Goal: Answer question/provide support: Share knowledge or assist other users

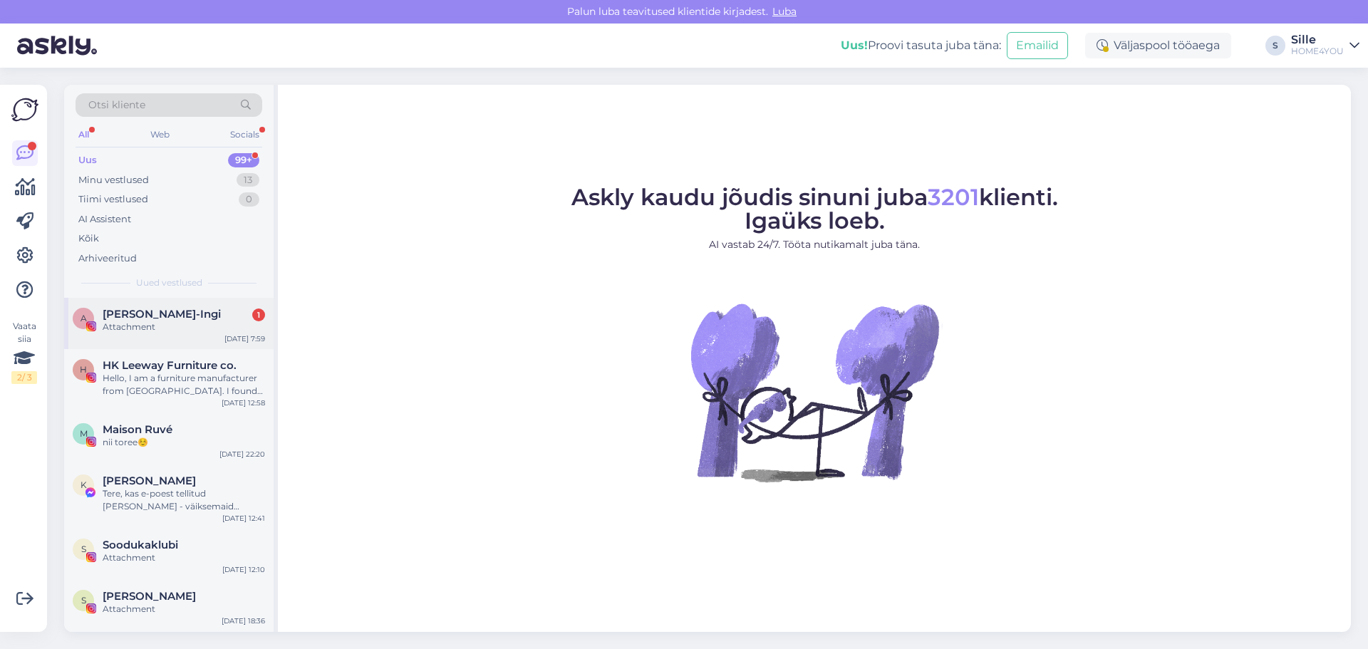
click at [115, 310] on span "[PERSON_NAME]-Ingi" at bounding box center [162, 314] width 118 height 13
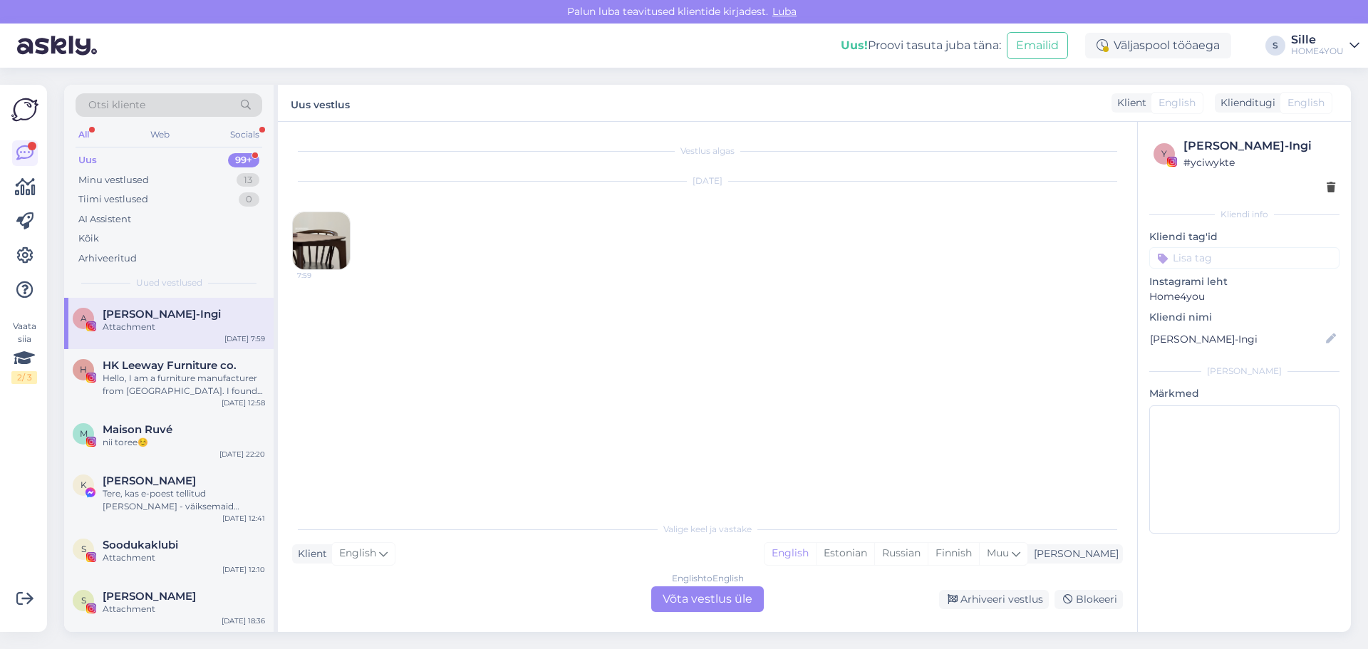
click at [335, 230] on img at bounding box center [321, 240] width 57 height 57
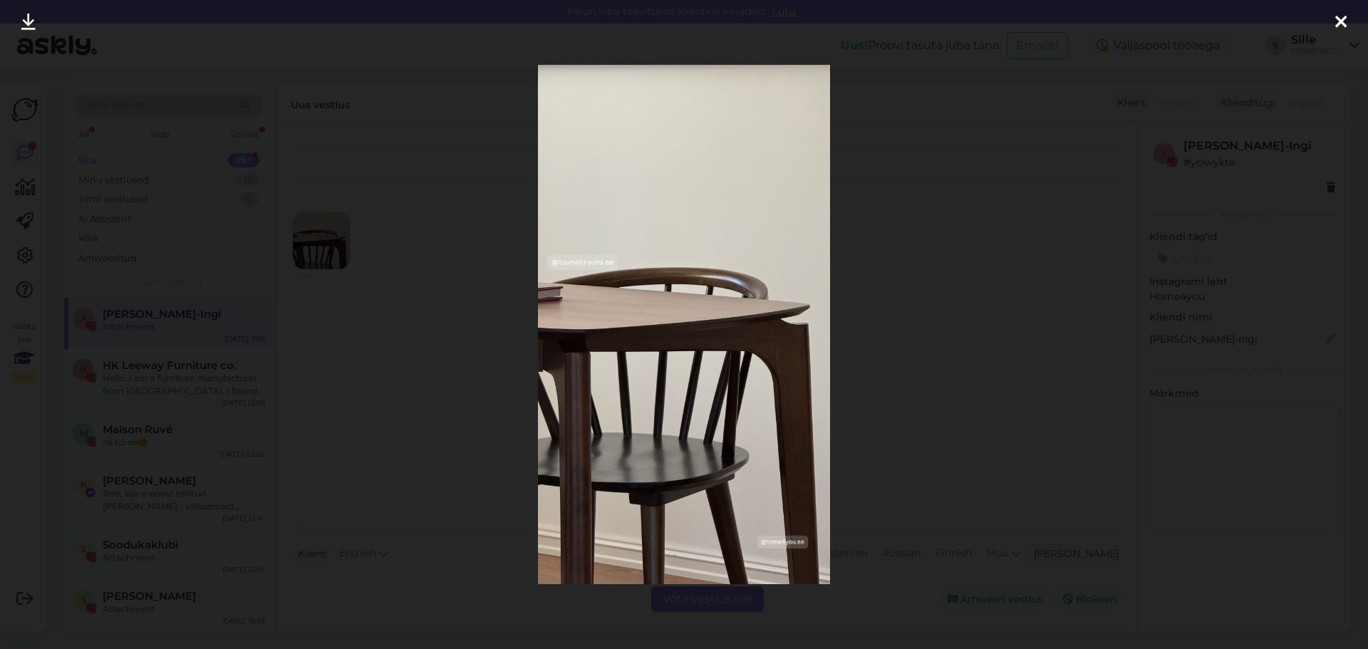
click at [1334, 21] on div at bounding box center [1341, 22] width 29 height 45
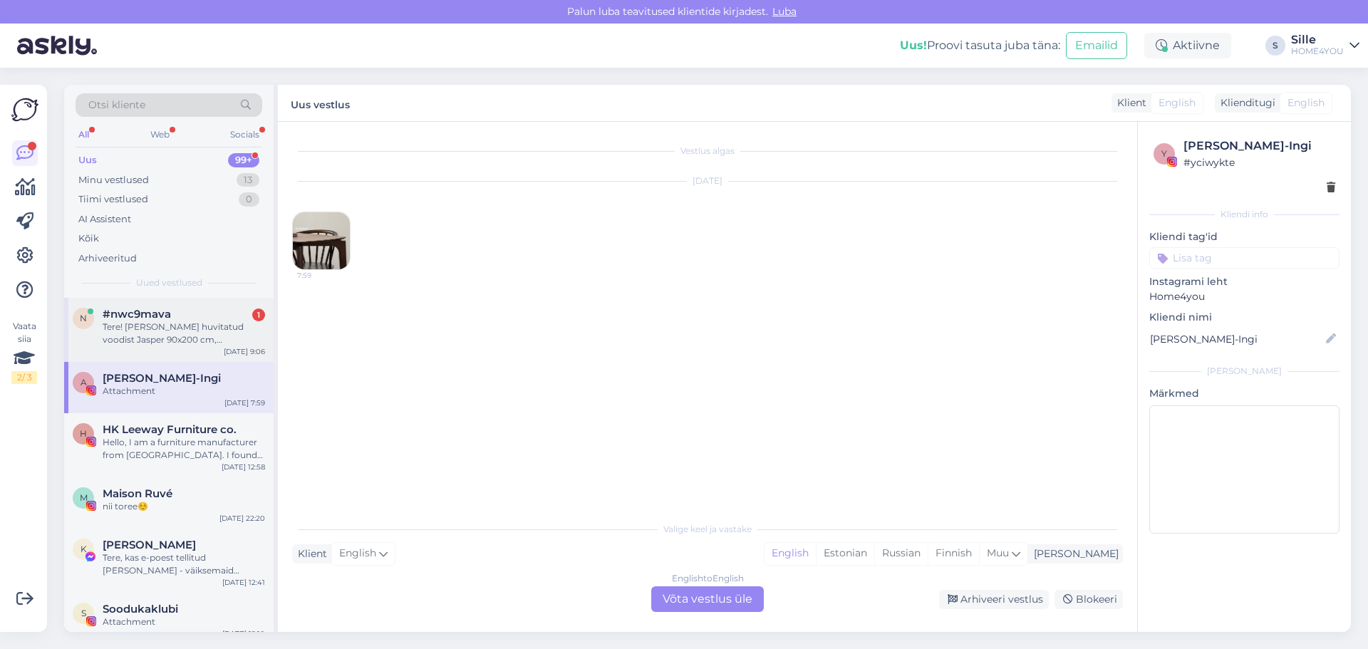
click at [173, 354] on div "n #nwc9mava 1 Tere! [PERSON_NAME] huvitatud voodist Jasper 90x200 cm, [PERSON_N…" at bounding box center [169, 330] width 210 height 64
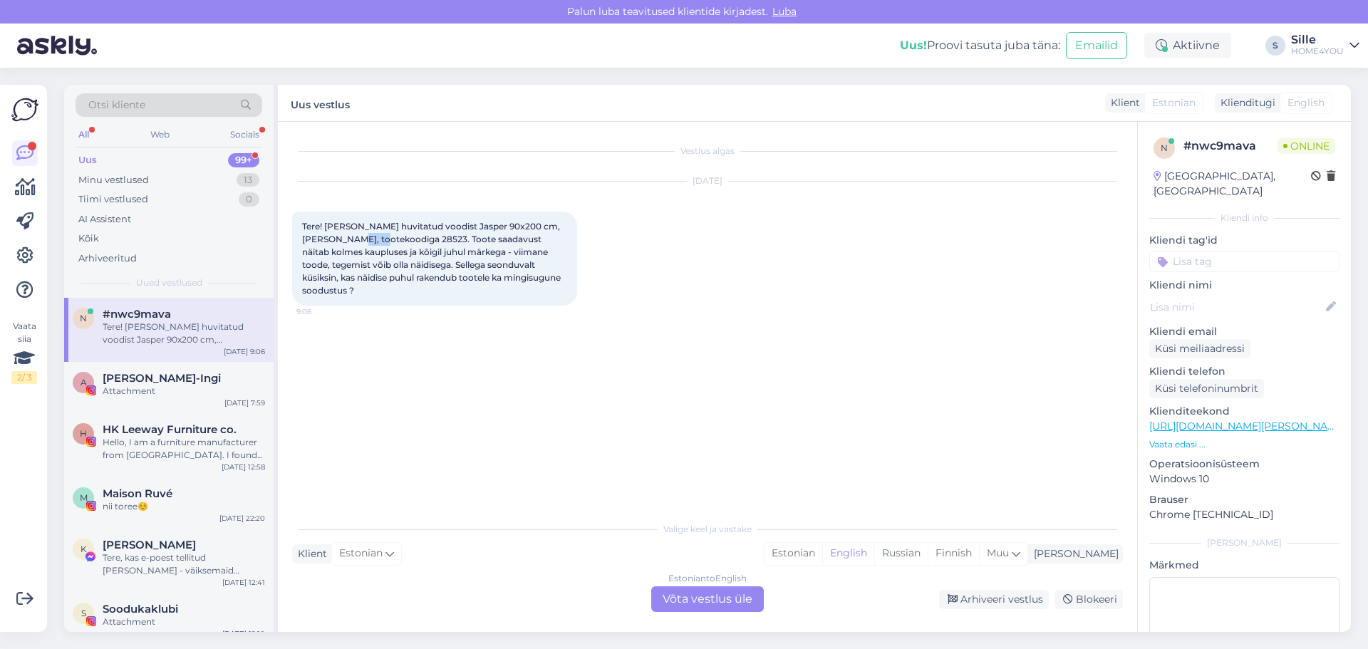
drag, startPoint x: 390, startPoint y: 239, endPoint x: 363, endPoint y: 241, distance: 26.4
click at [363, 241] on span "Tere! [PERSON_NAME] huvitatud voodist Jasper 90x200 cm, [PERSON_NAME], tootekoo…" at bounding box center [432, 258] width 261 height 75
copy span "28523."
click at [679, 596] on div "Estonian to English Võta vestlus üle" at bounding box center [707, 599] width 113 height 26
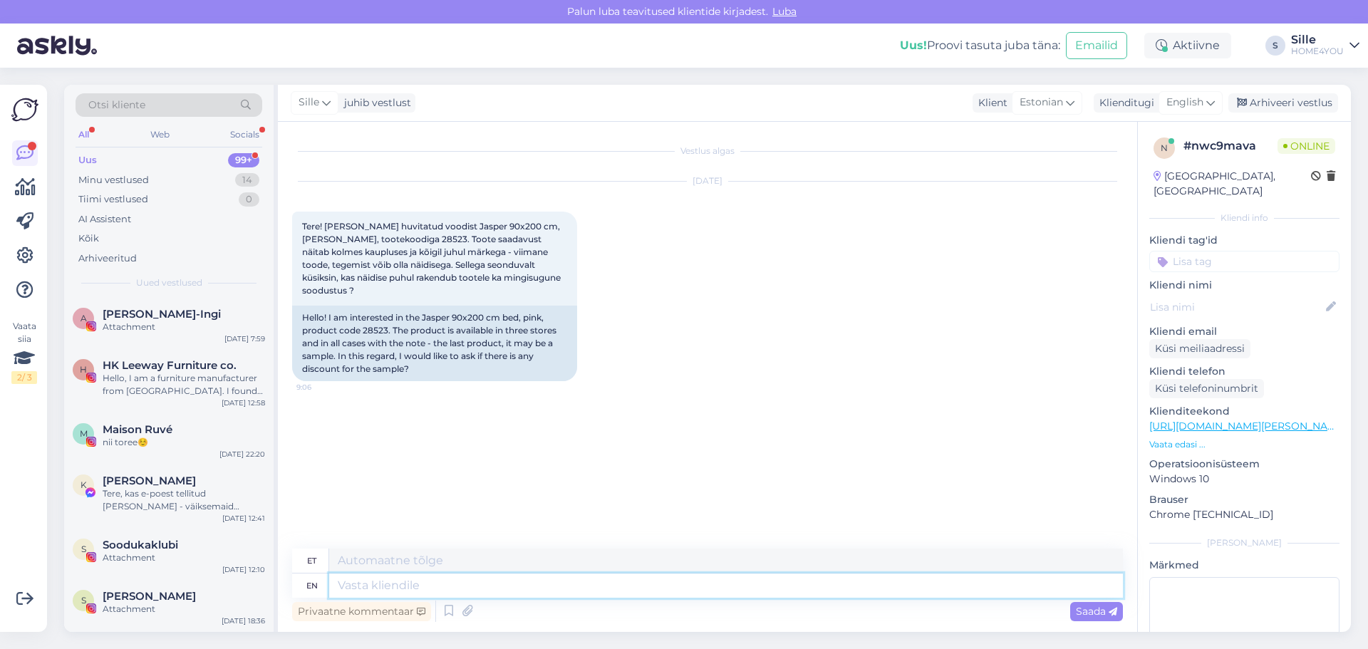
click at [547, 583] on textarea at bounding box center [726, 586] width 794 height 24
type textarea "Tere"
type textarea "Tere,"
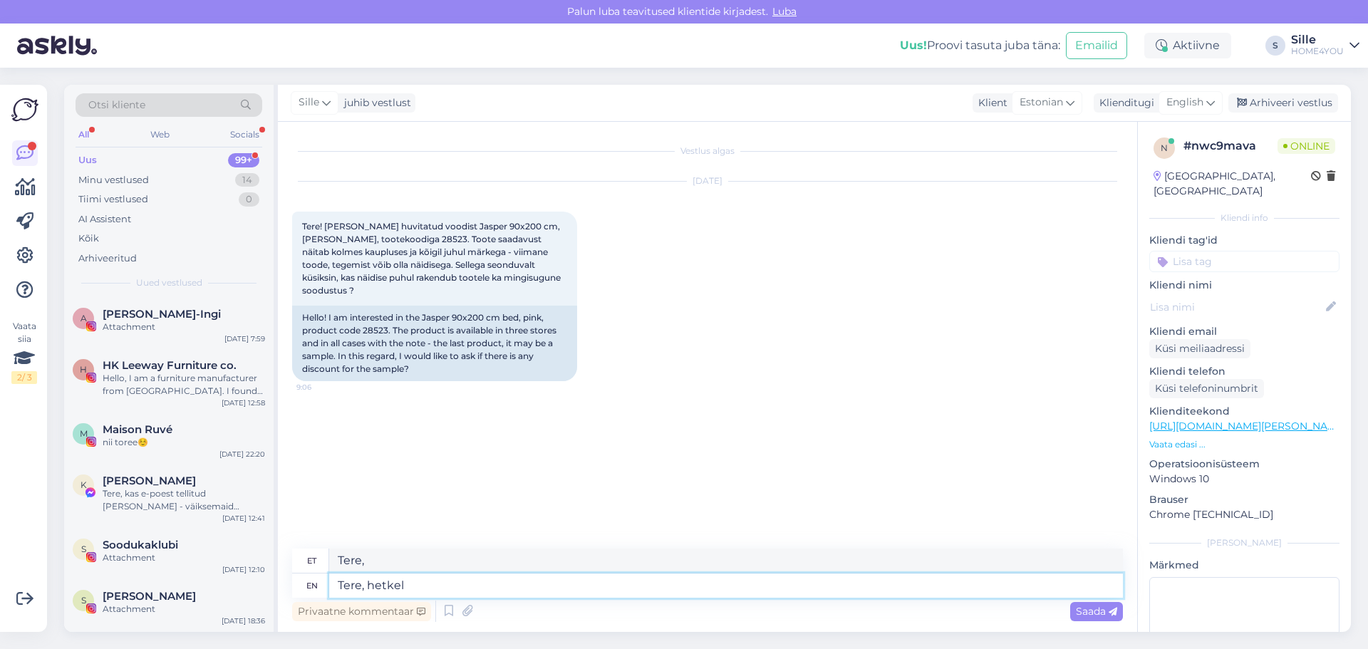
type textarea "Tere, hetkel"
type textarea "Tere, hetkel kauplused ei"
type textarea "Tere, [PERSON_NAME] ostupakkumised"
type textarea "Tere, hetkel kauplused ei m"
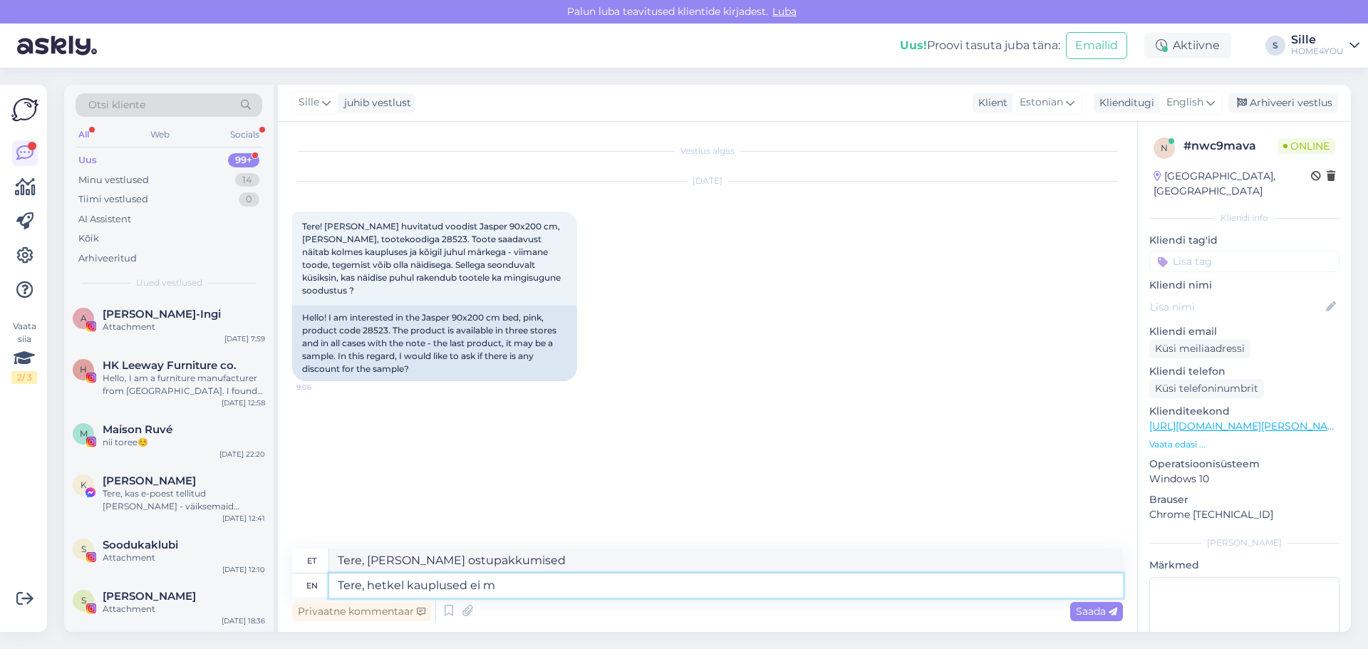
type textarea "Tere, [PERSON_NAME] kauplused ei"
type textarea "Tere, hetkel kauplused ei müü n"
type textarea "Tere, hetkel kauplused ei müü"
type textarea "Tere, hetkel kauplused ei müü näidisi"
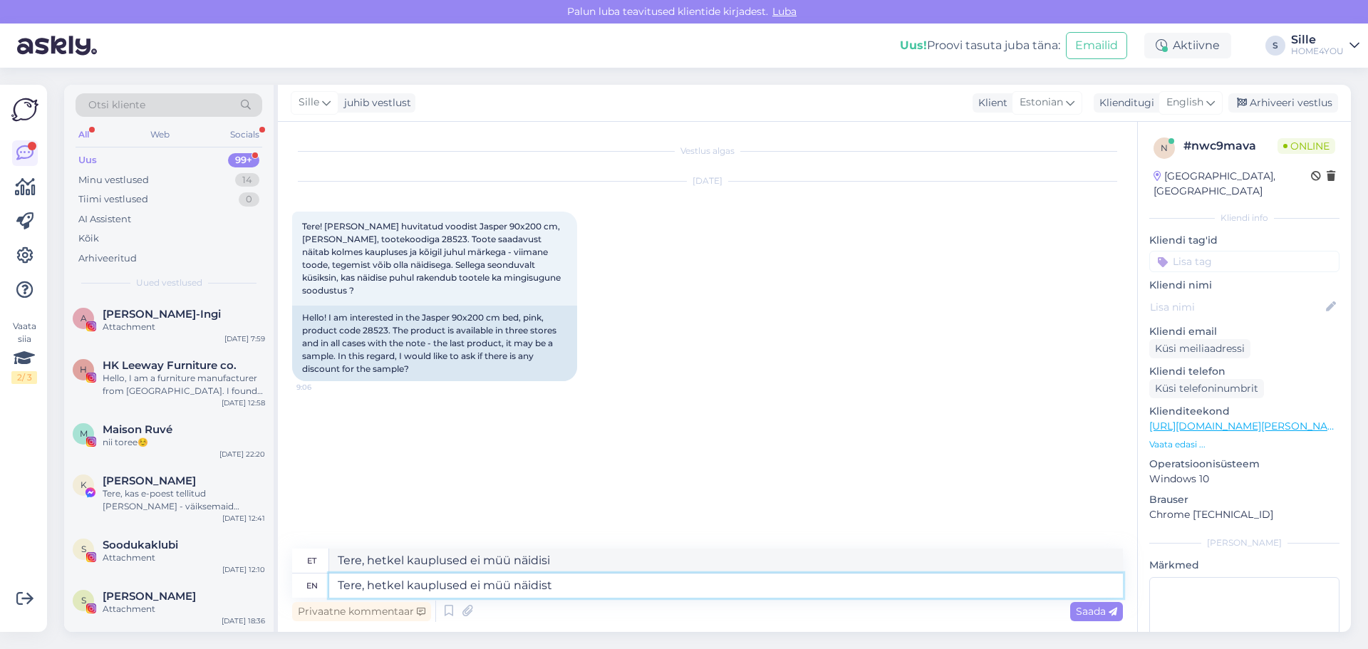
type textarea "Tere, hetkel kauplused ei müü näidist"
type textarea "Tere, hetkel kauplused ei müü näidis"
type textarea "Tere, hetkel kauplused ei müü näidist k"
type textarea "Tere, hetkel kauplused ei müü näidist"
type textarea "Tere, hetkel kauplused ei müü näidist kuna"
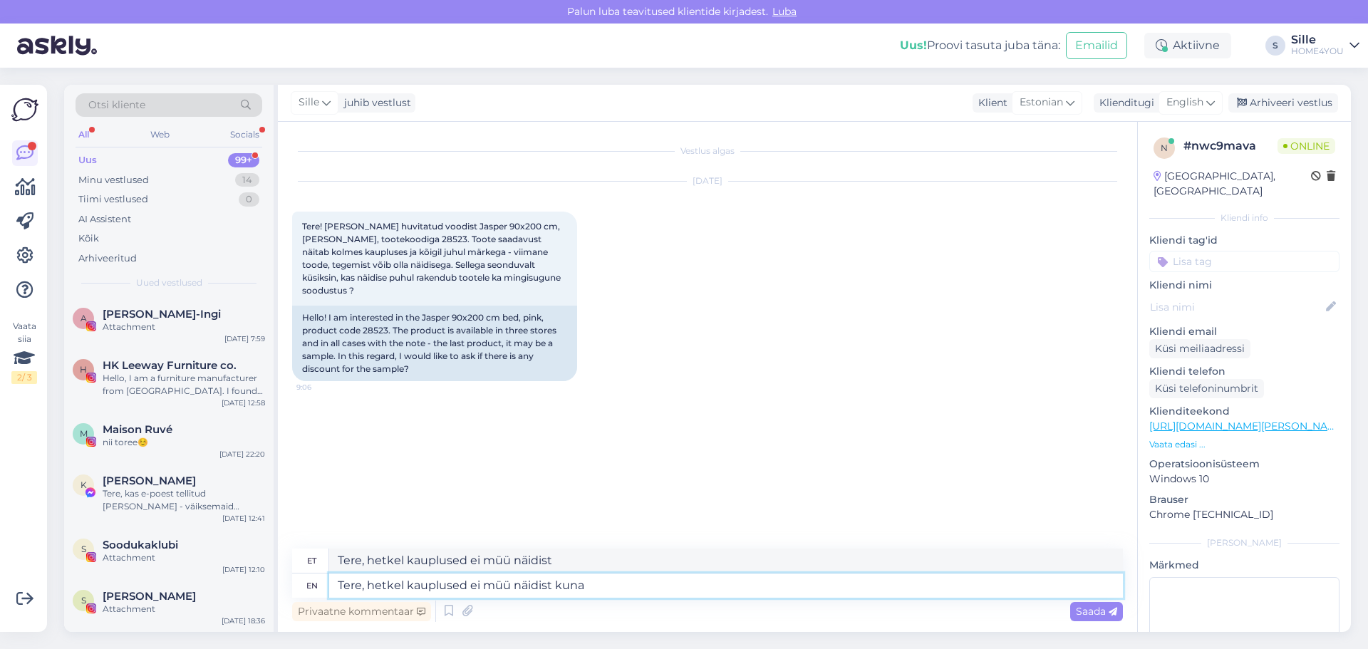
type textarea "Tere, hetkel kauplused ei müü näidist kuna"
type textarea "Tere, hetkel kauplused ei müü näidist kuna voodeid o"
type textarea "Tere, hetkel kauplused ei müü näidist kuna voodeid"
type textarea "Tere, hetkel kauplused ei müü näidist kuna voodeid on l"
type textarea "Tere, hetkel kauplused ei müü näidist kuna voodeid on"
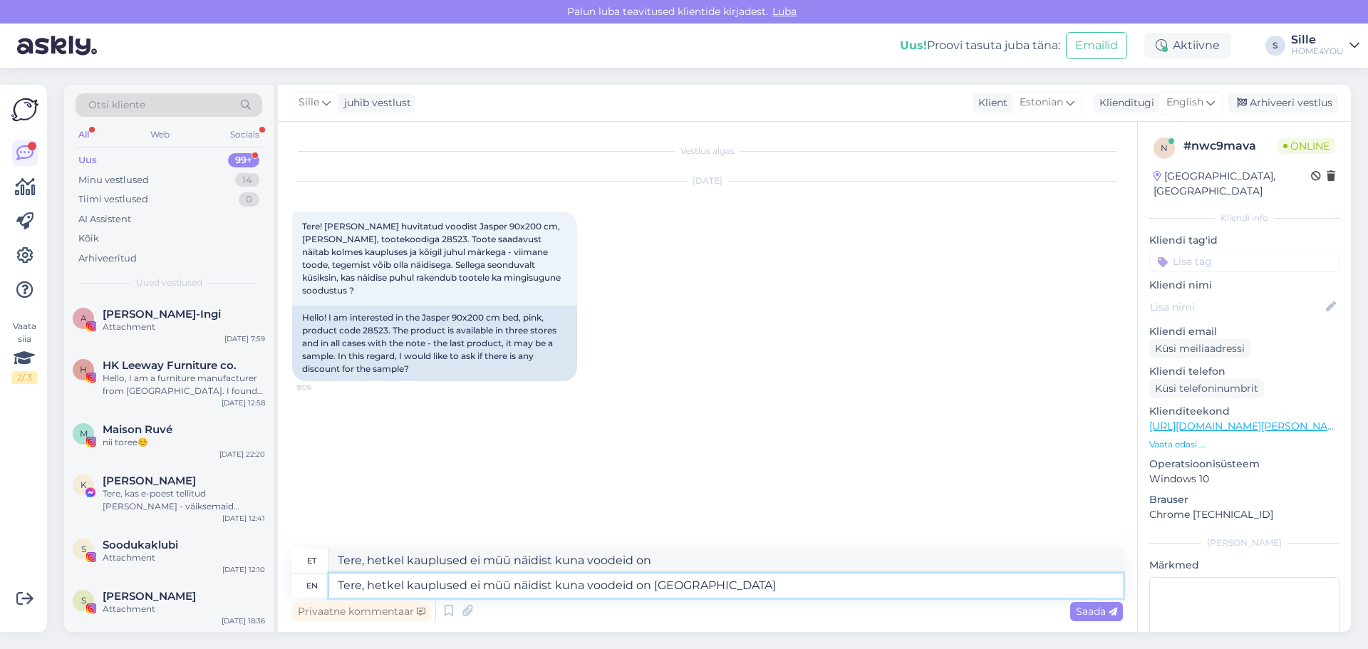
type textarea "Tere, hetkel kauplused ei müü näidist kuna voodeid on [GEOGRAPHIC_DATA]"
type textarea "Tere, hetkel kauplused ei müü näidist kuna voodeid on [GEOGRAPHIC_DATA] piisava…"
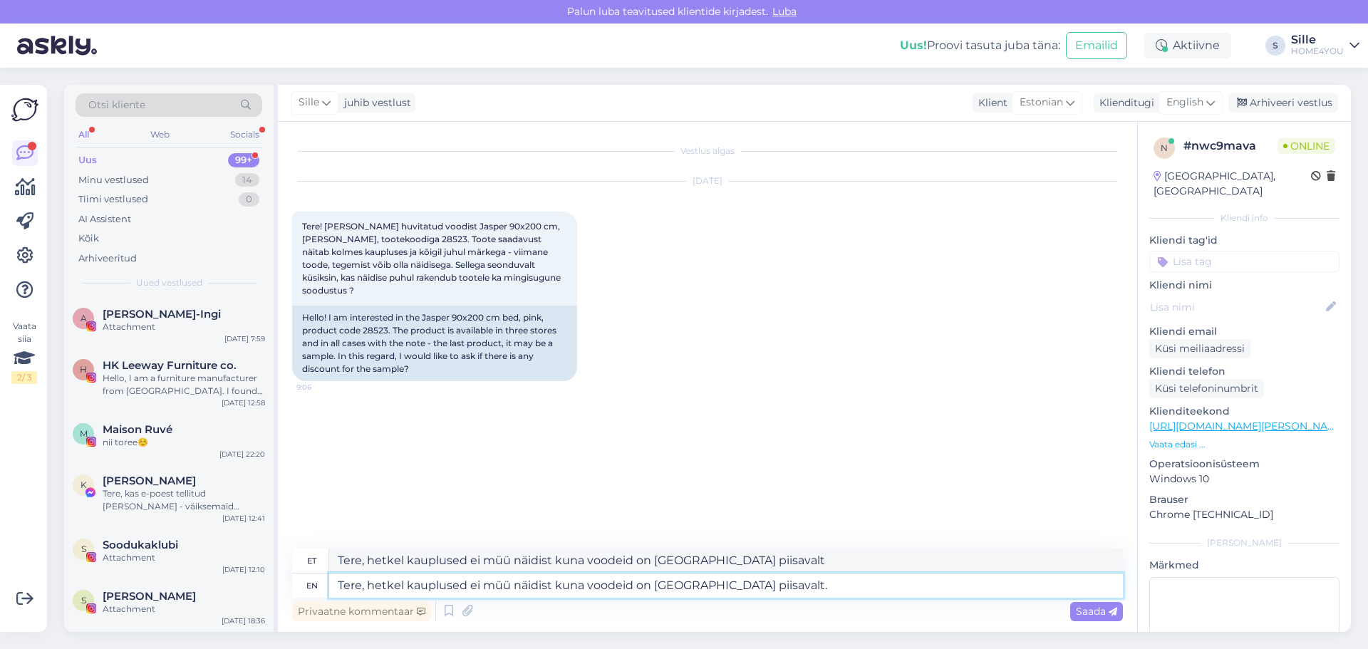
type textarea "Tere, hetkel kauplused ei müü näidist kuna voodeid on [GEOGRAPHIC_DATA] piisava…"
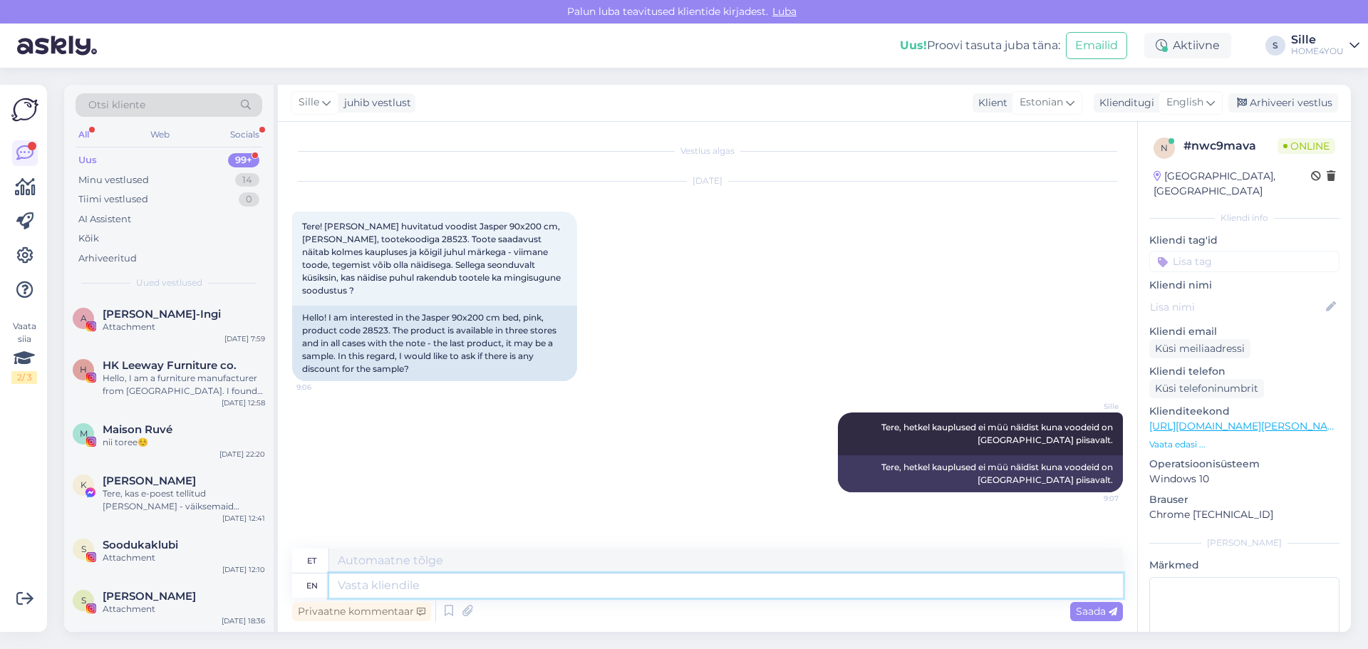
click at [648, 587] on textarea at bounding box center [726, 586] width 794 height 24
type textarea "Võimalus"
type textarea "Võimalus vormistada"
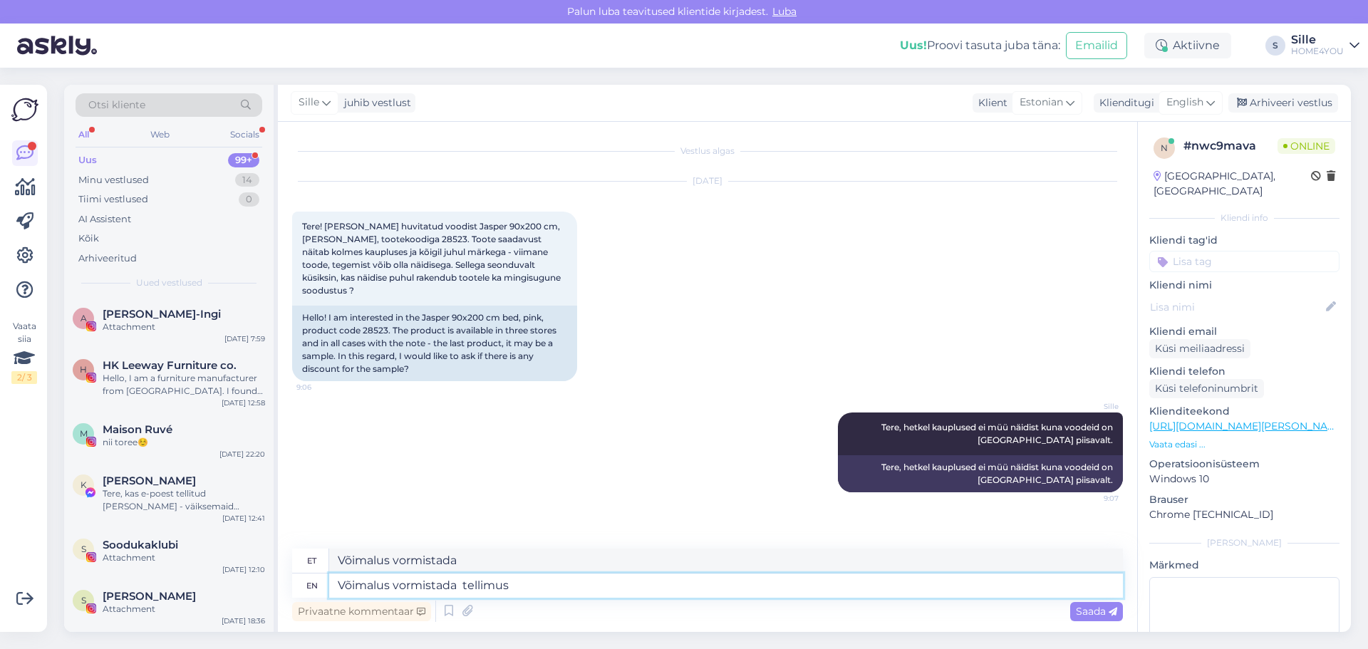
type textarea "Võimalus vormistada tellimus"
type textarea "Võimalus vormistada tellimus kaupl"
type textarea "Võimalus vormistada tellimus kau"
type textarea "Võimalus vormistada tellimus kaupluses"
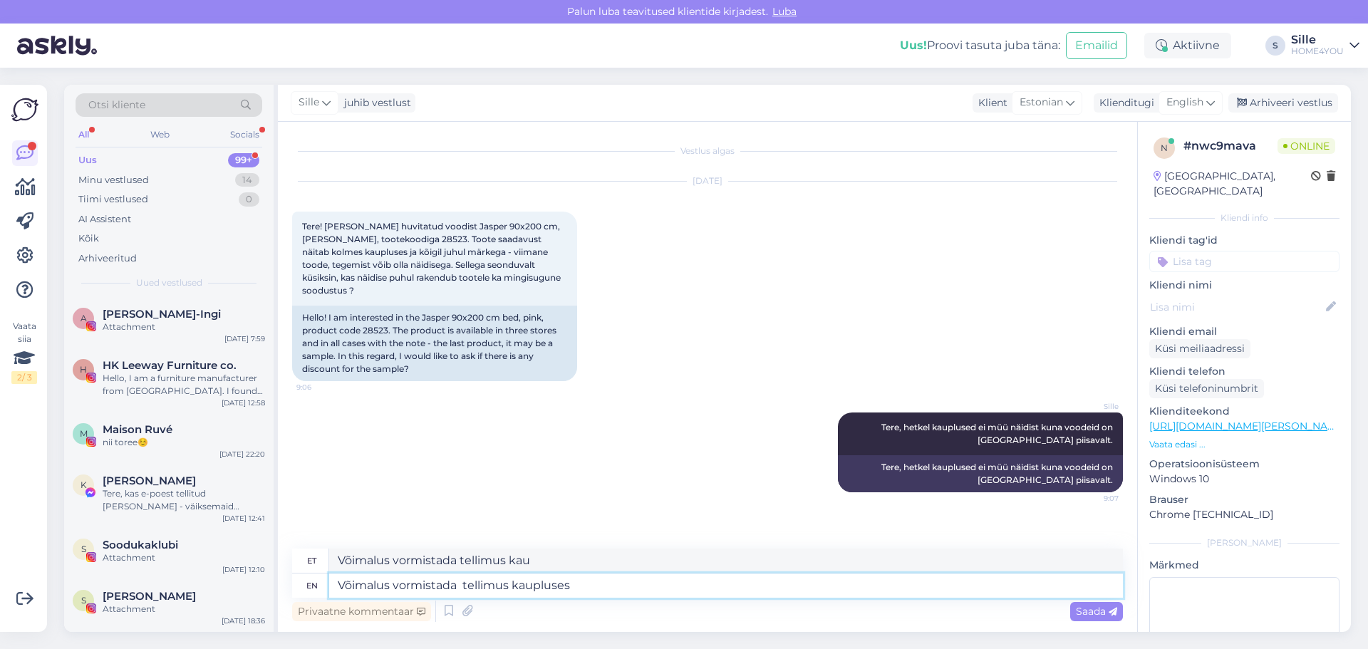
type textarea "Võimalus vormistada tellimus kaupluses"
type textarea "Võimalus vormistada tellimus kaupluses või l"
type textarea "Võimalus vormistada tellimus kaupluses või"
type textarea "Võimalus vormistada tellimus kaupluses või läbi e"
type textarea "Võimalus vormistada tellimus kaupluses või läbi"
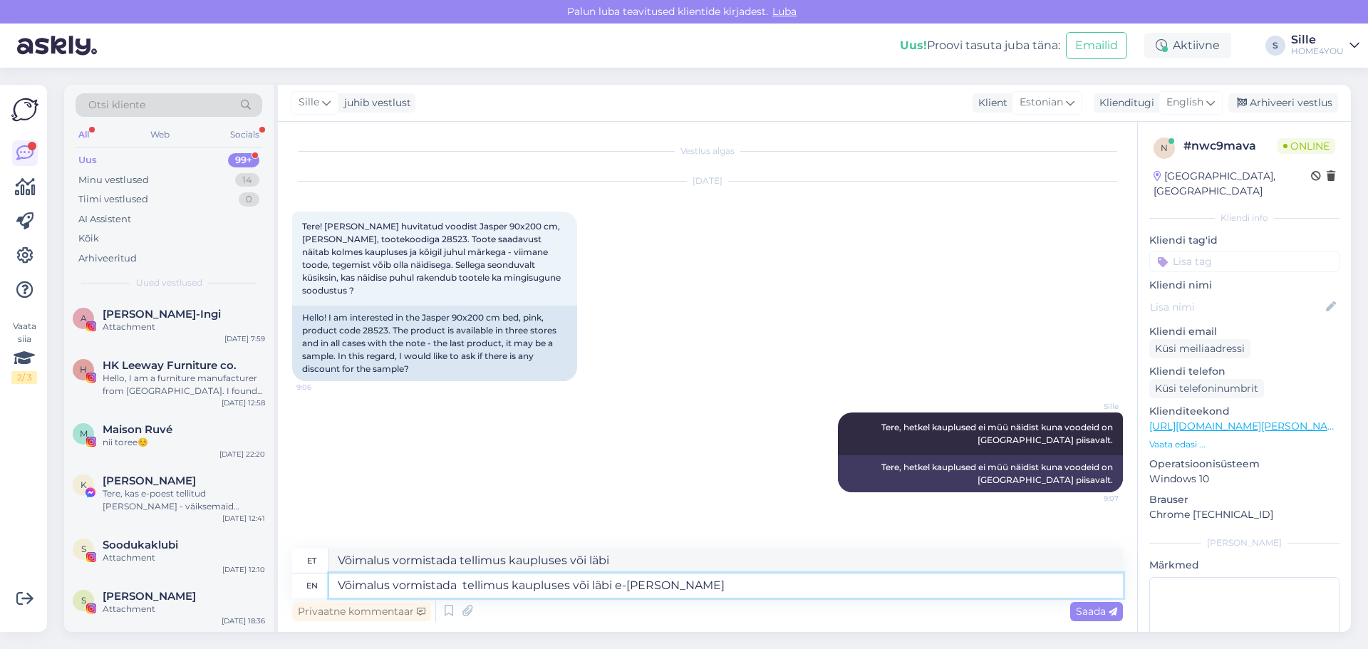
type textarea "Võimalus vormistada tellimus kaupluses või läbi e-[PERSON_NAME]."
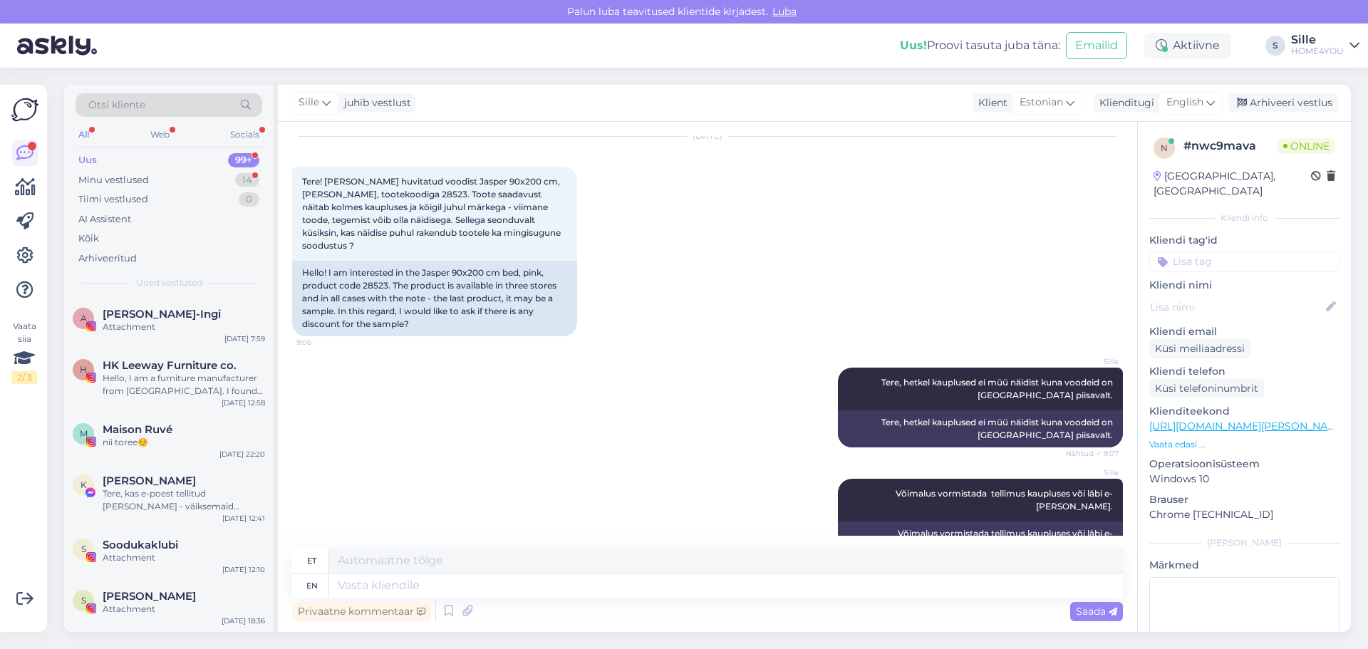
scroll to position [195, 0]
